Goal: Task Accomplishment & Management: Manage account settings

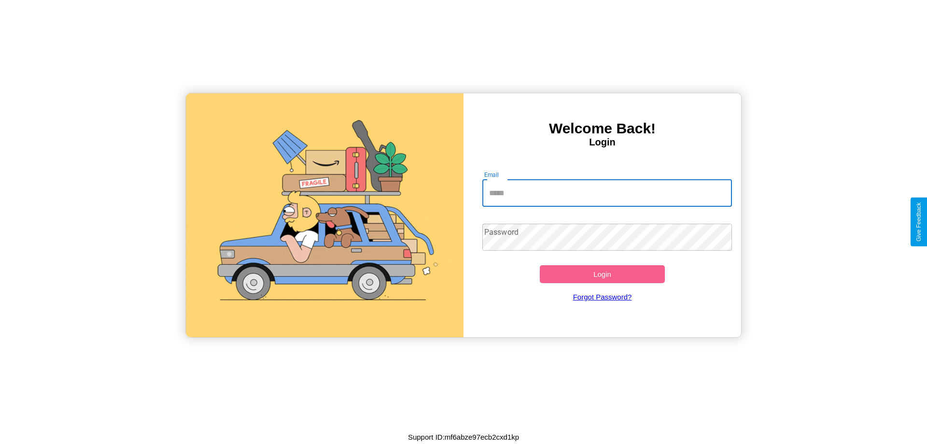
click at [607, 193] on input "Email" at bounding box center [607, 193] width 250 height 27
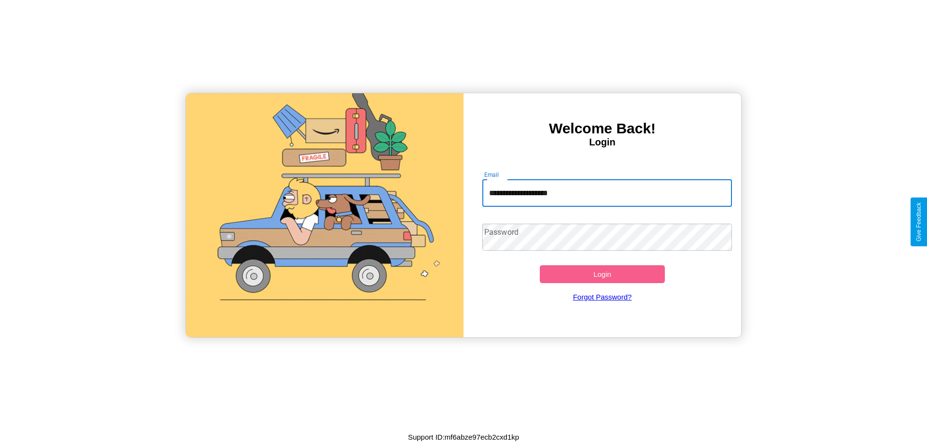
type input "**********"
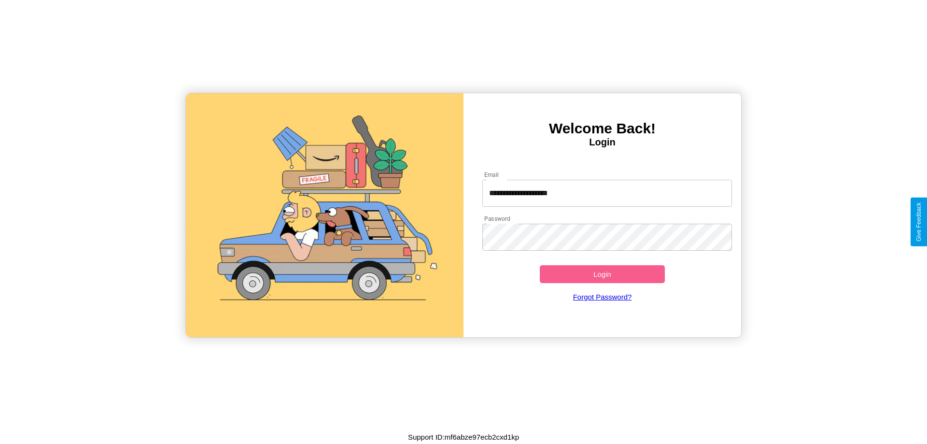
click at [602, 274] on button "Login" at bounding box center [602, 274] width 125 height 18
